Goal: Navigation & Orientation: Find specific page/section

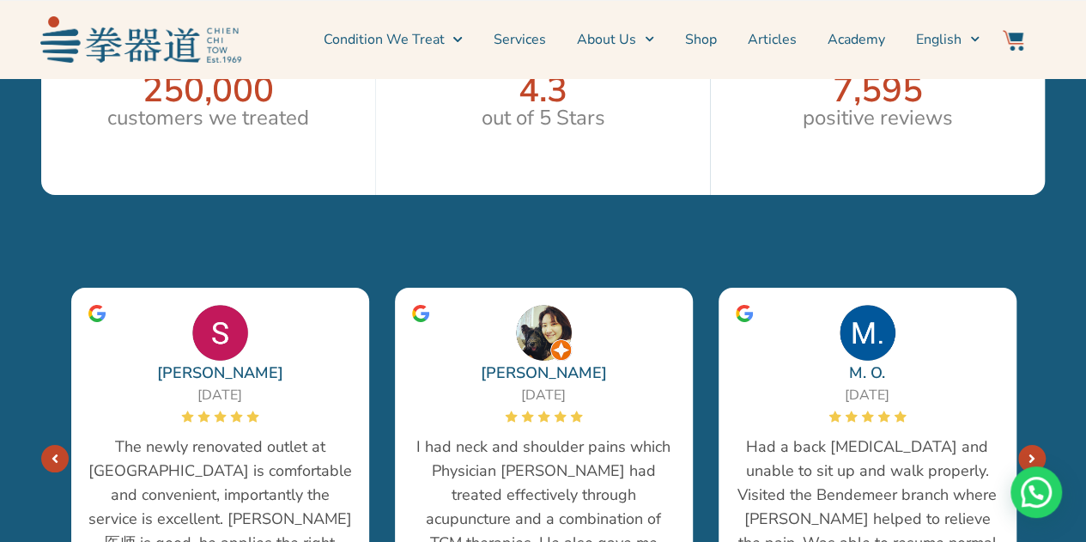
scroll to position [3263, 0]
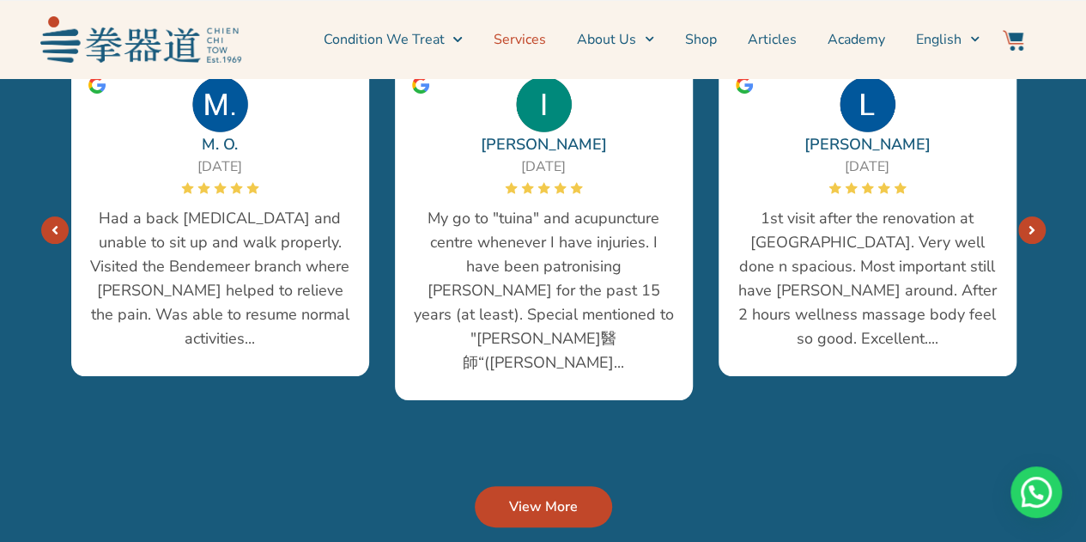
click at [522, 37] on link "Services" at bounding box center [520, 39] width 52 height 43
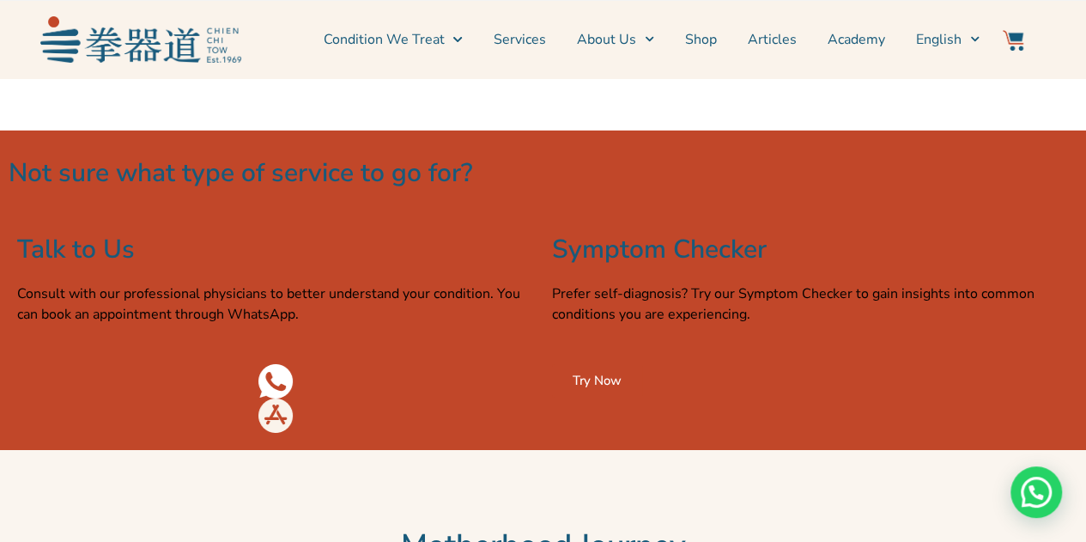
scroll to position [2833, 0]
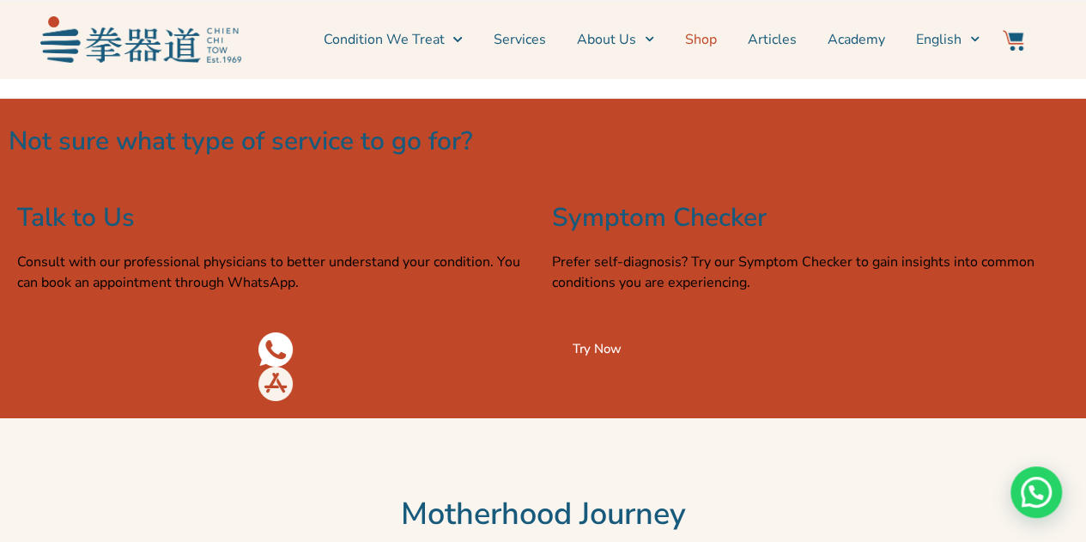
click at [709, 42] on link "Shop" at bounding box center [701, 39] width 32 height 43
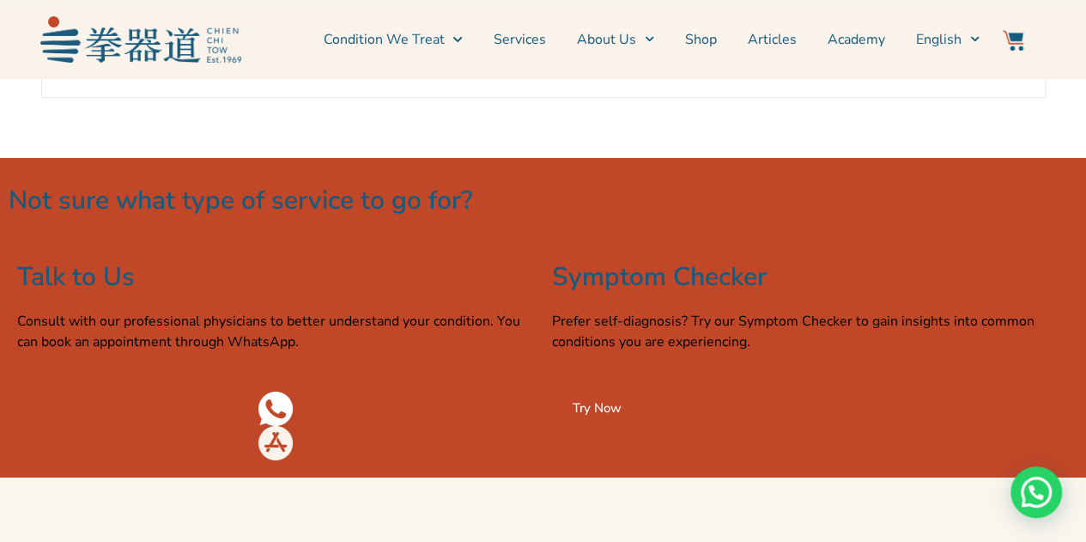
scroll to position [2748, 0]
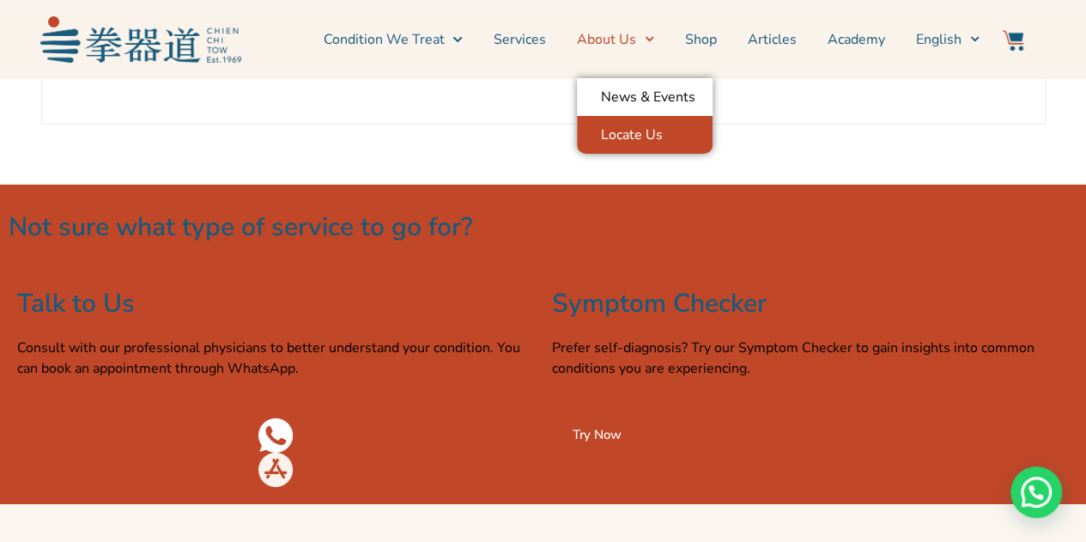
click at [647, 131] on link "Locate Us" at bounding box center [645, 135] width 136 height 38
click at [641, 133] on link "Locate Us" at bounding box center [645, 135] width 136 height 38
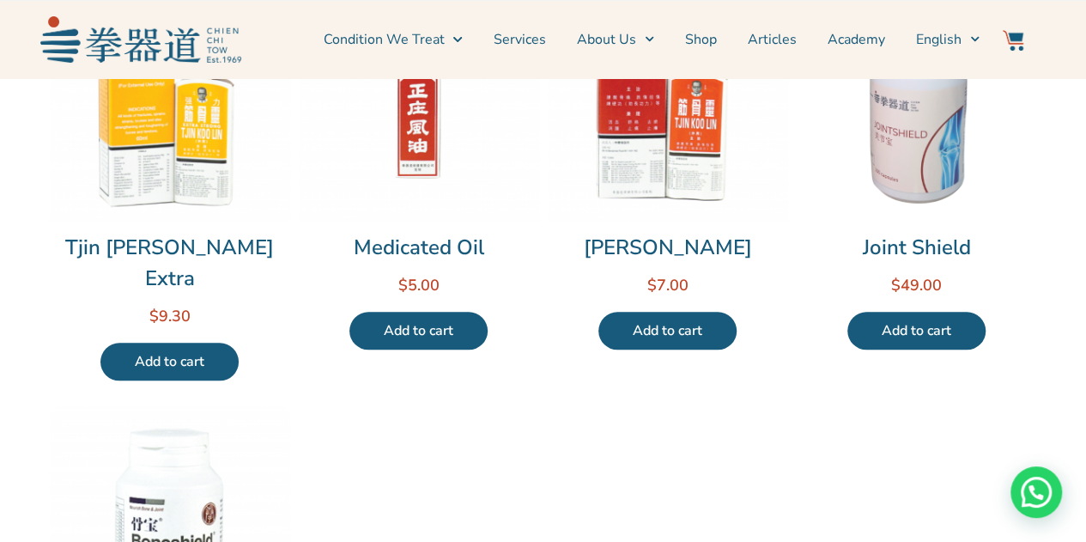
scroll to position [515, 0]
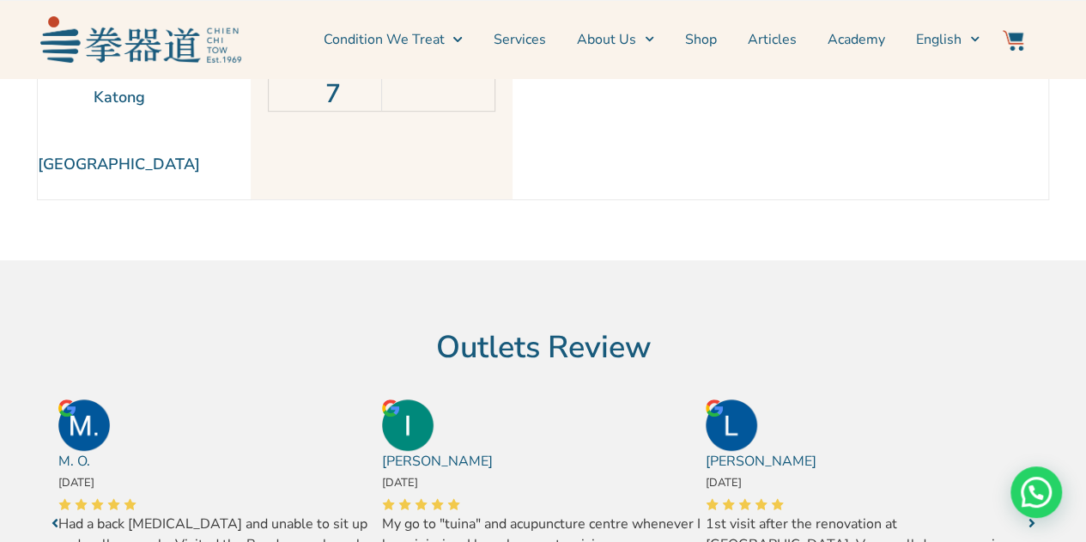
scroll to position [429, 0]
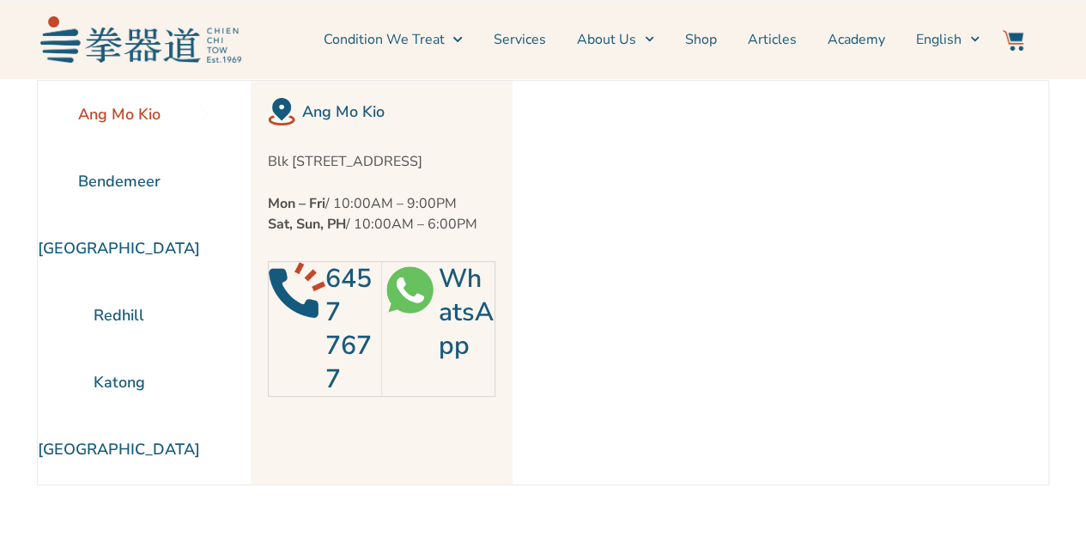
scroll to position [86, 0]
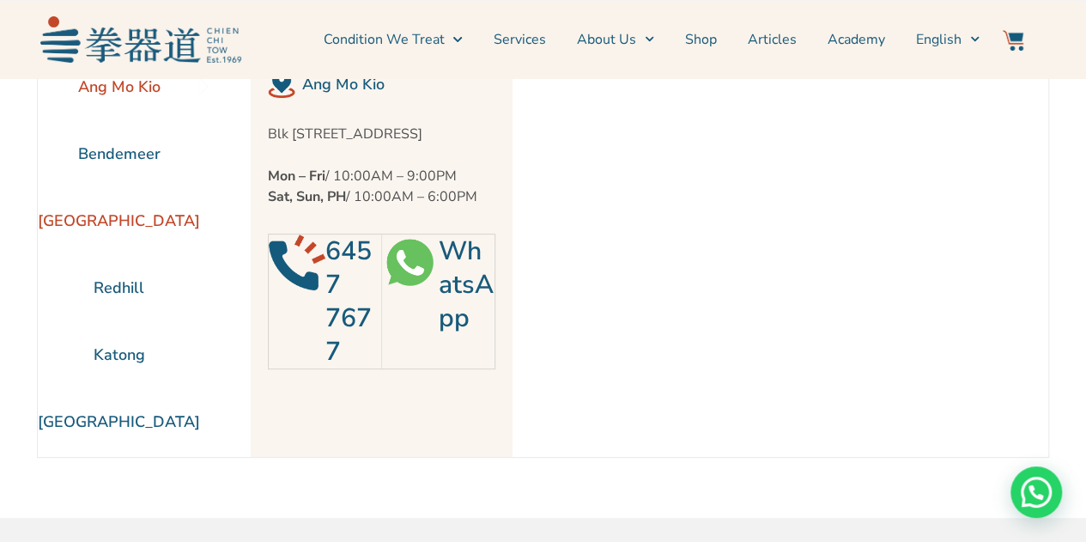
click at [105, 227] on li "[GEOGRAPHIC_DATA]" at bounding box center [119, 220] width 162 height 67
